Goal: Find contact information: Find contact information

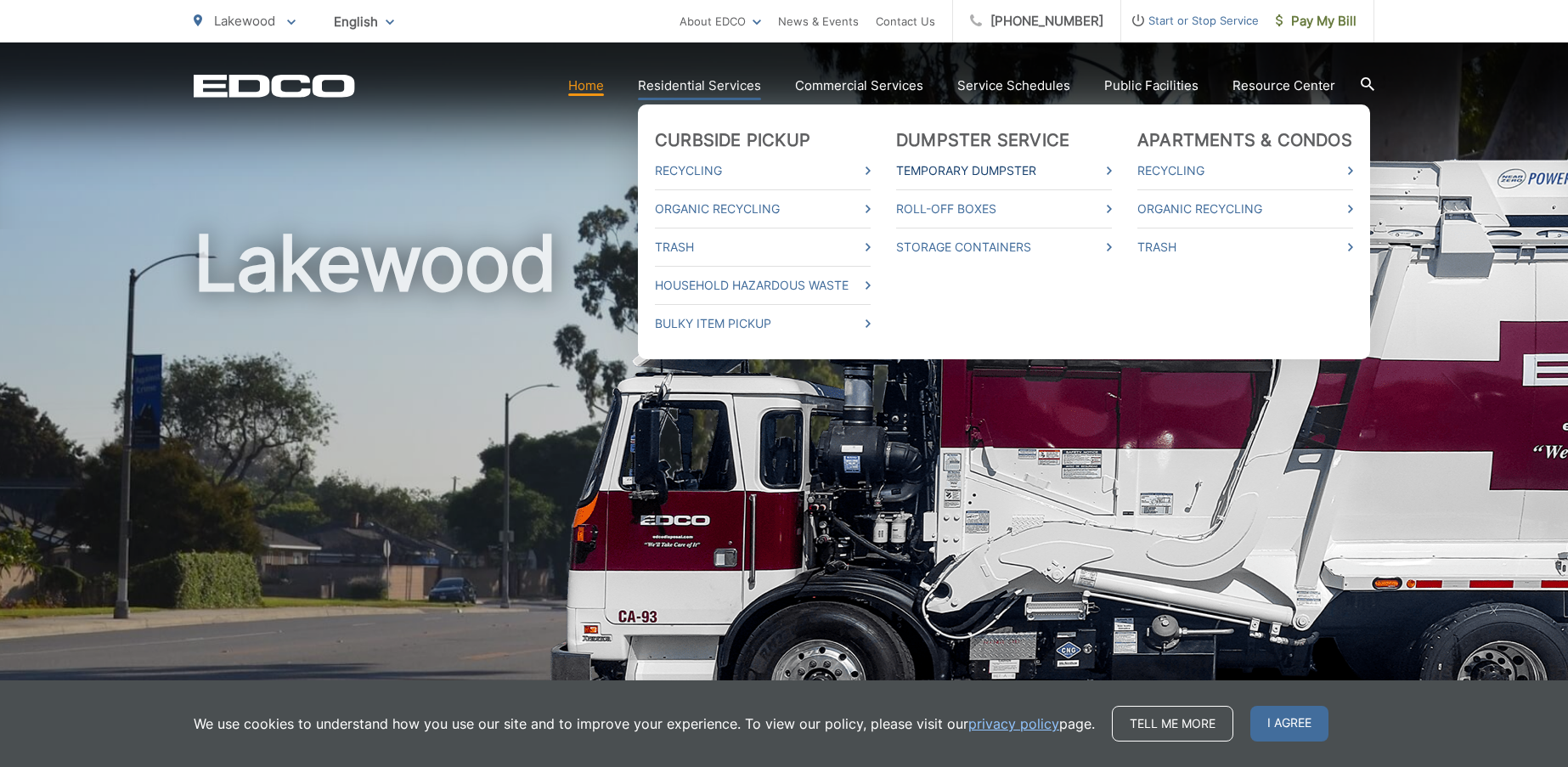
click at [998, 167] on link "Temporary Dumpster" at bounding box center [1004, 171] width 216 height 20
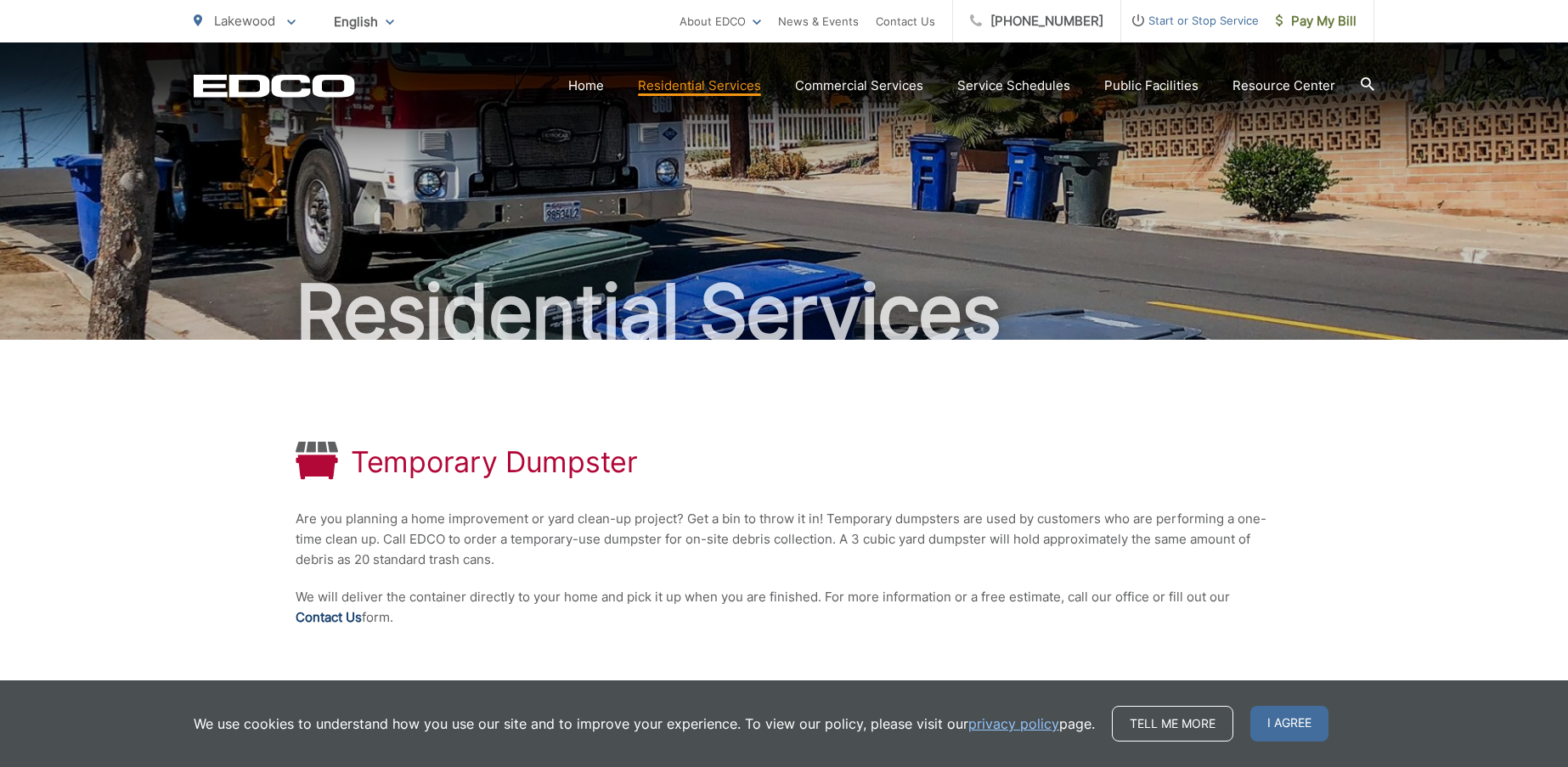
click at [351, 619] on link "Contact Us" at bounding box center [329, 617] width 66 height 20
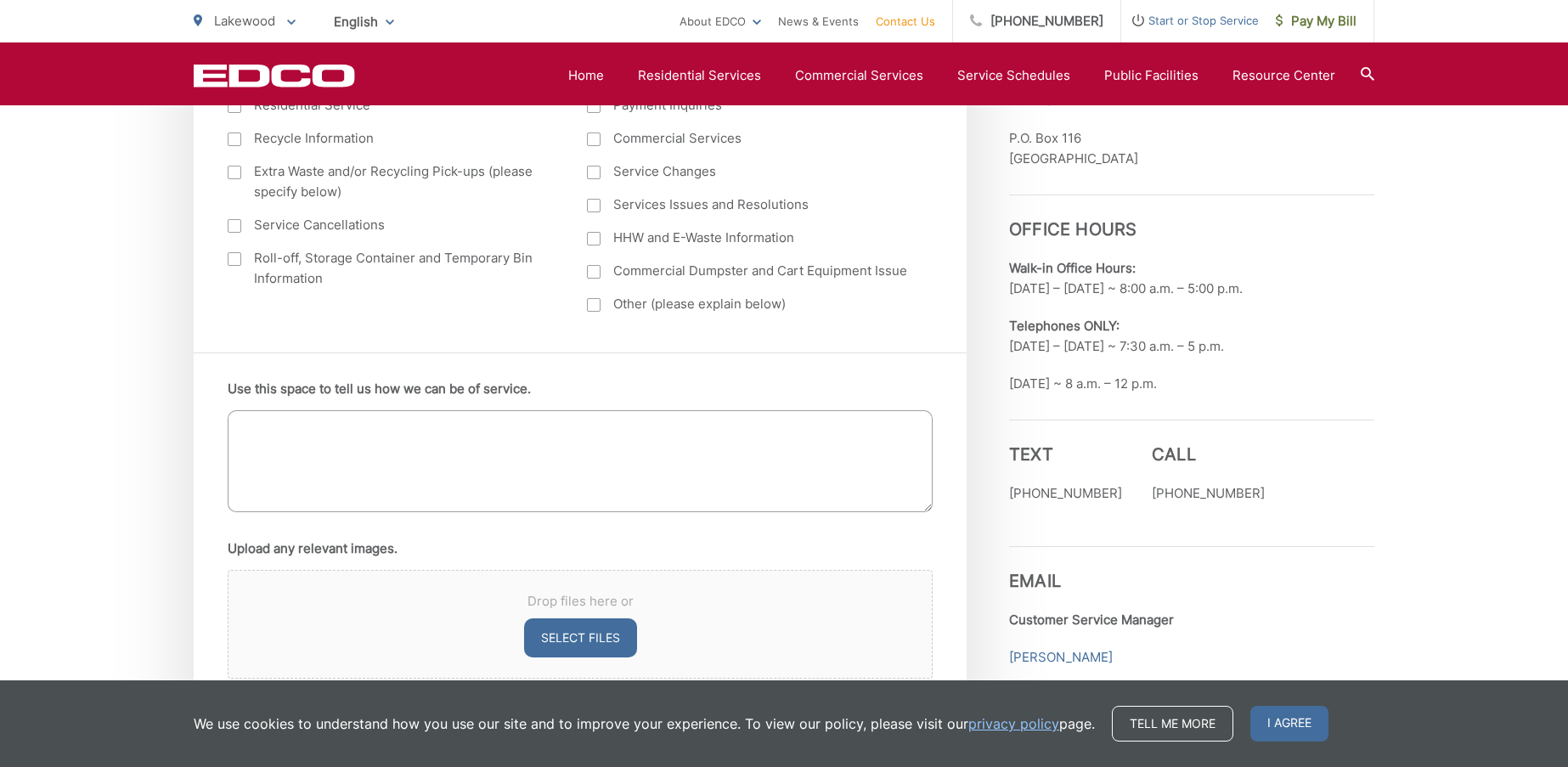
scroll to position [679, 0]
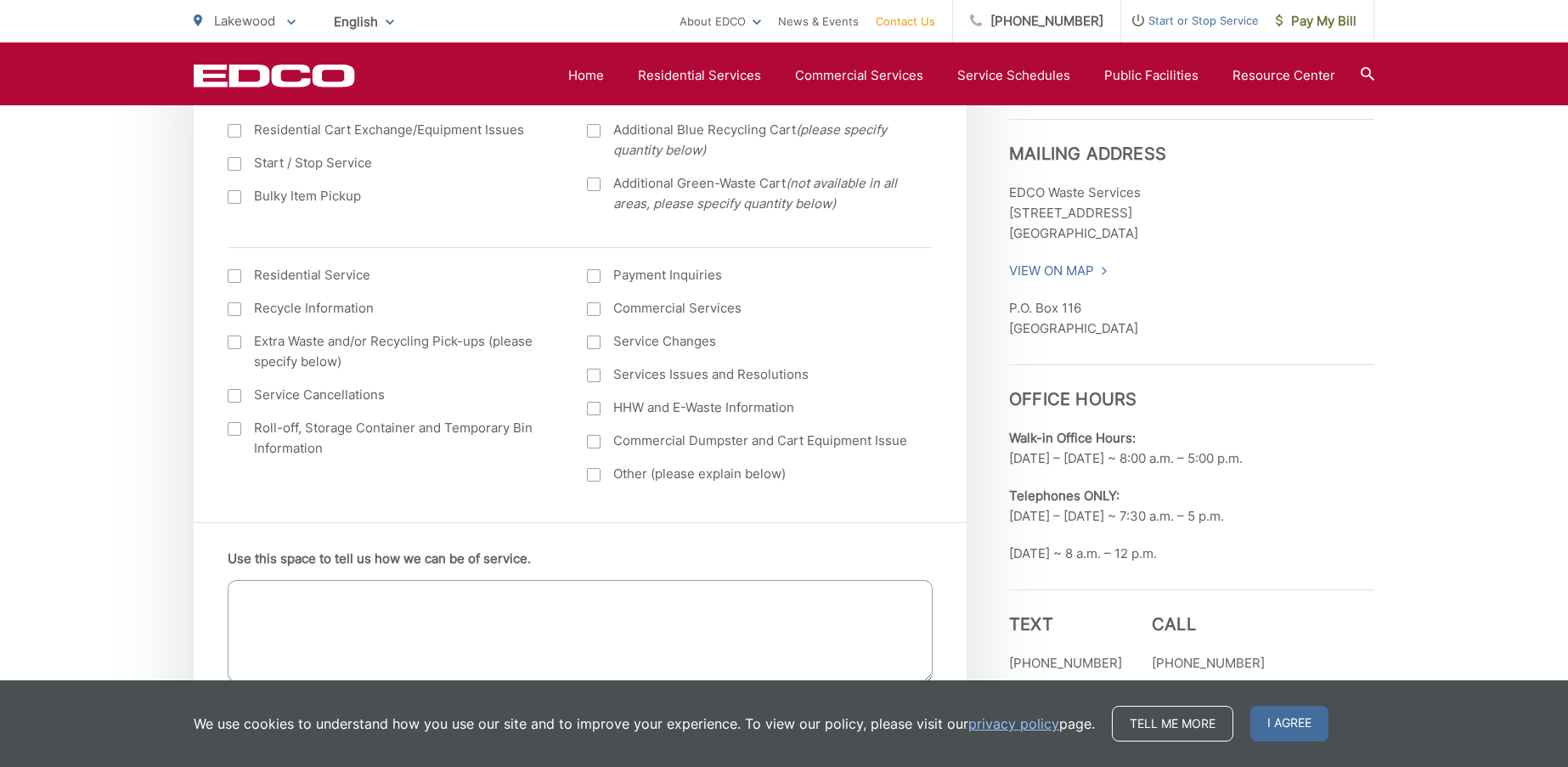
click at [237, 426] on div at bounding box center [235, 429] width 14 height 14
click at [0, 0] on input "Roll-off, Storage Container and Temporary Bin Information" at bounding box center [0, 0] width 0 height 0
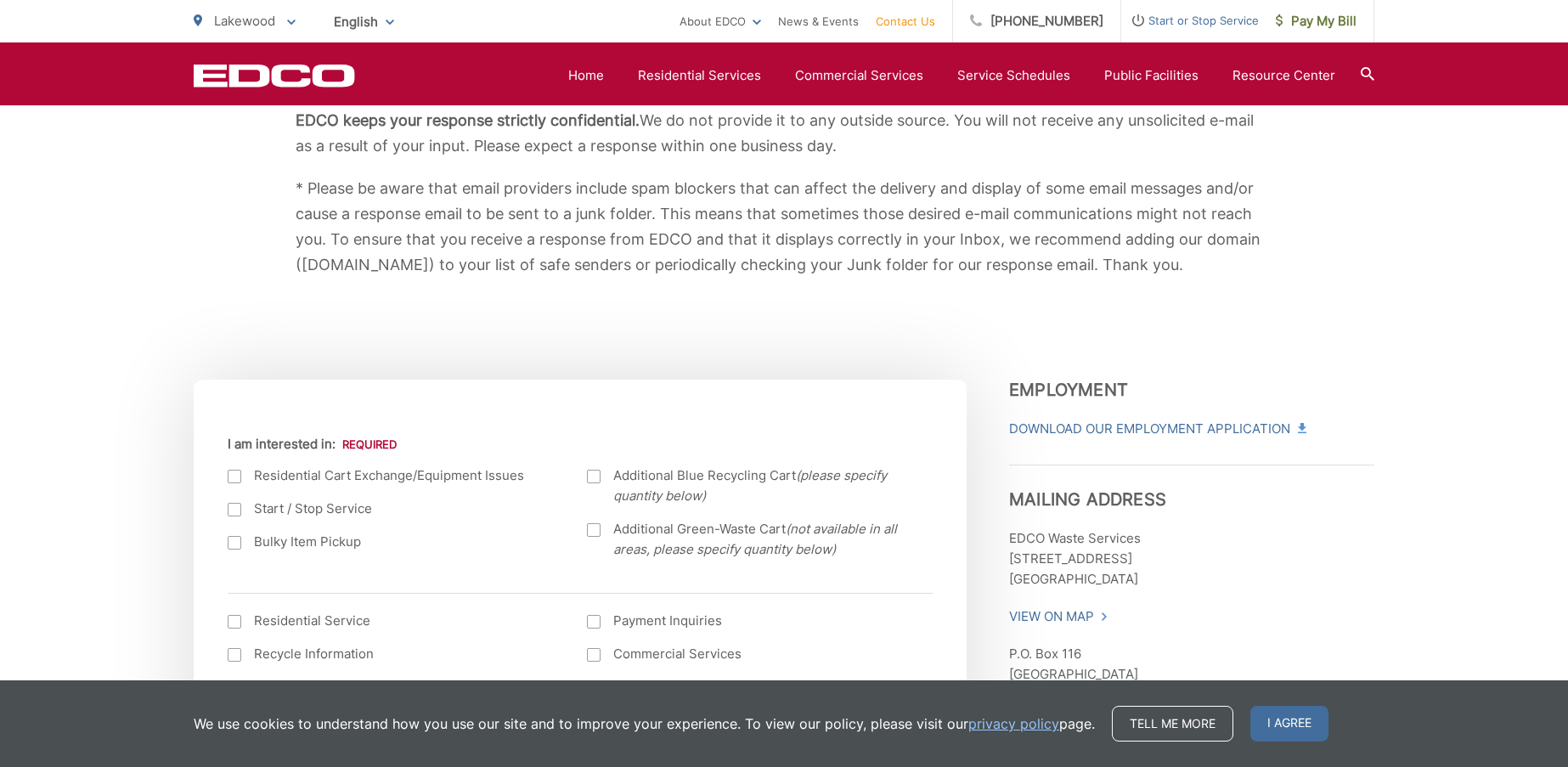
scroll to position [0, 0]
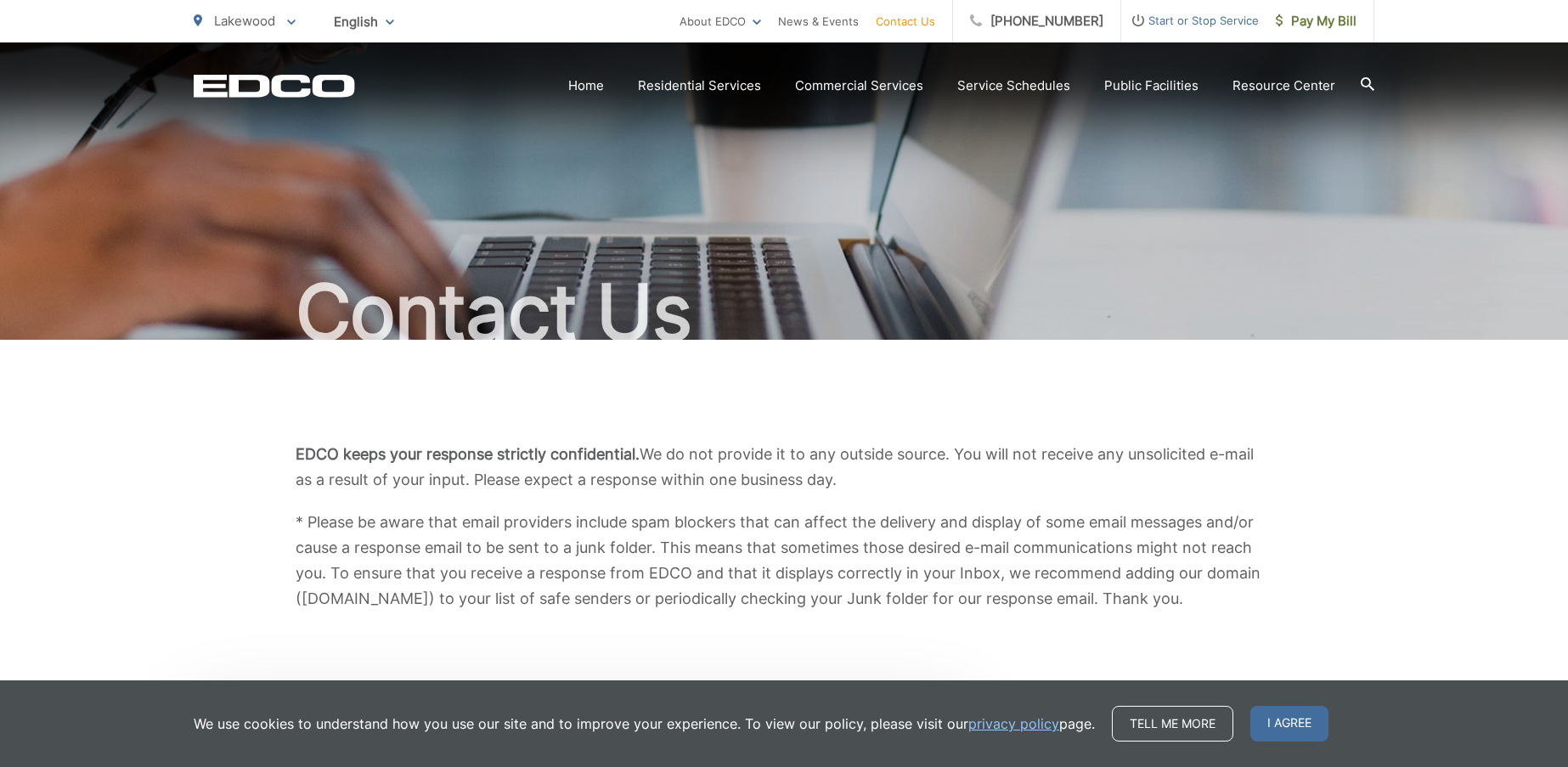
click at [740, 400] on div "EDCO keeps your response strictly confidential. We do not provide it to any out…" at bounding box center [784, 526] width 1180 height 374
click at [758, 475] on p "EDCO keeps your response strictly confidential. We do not provide it to any out…" at bounding box center [784, 466] width 977 height 51
